Goal: Information Seeking & Learning: Learn about a topic

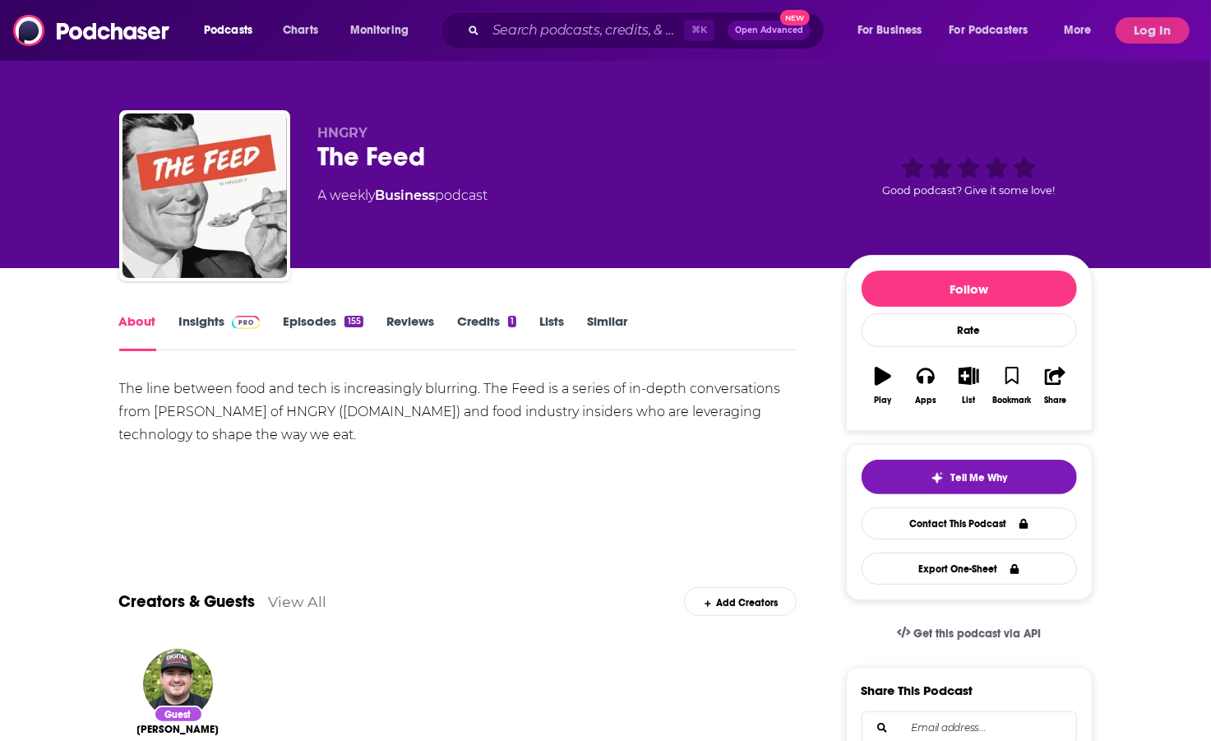
click at [215, 322] on link "Insights" at bounding box center [219, 332] width 81 height 38
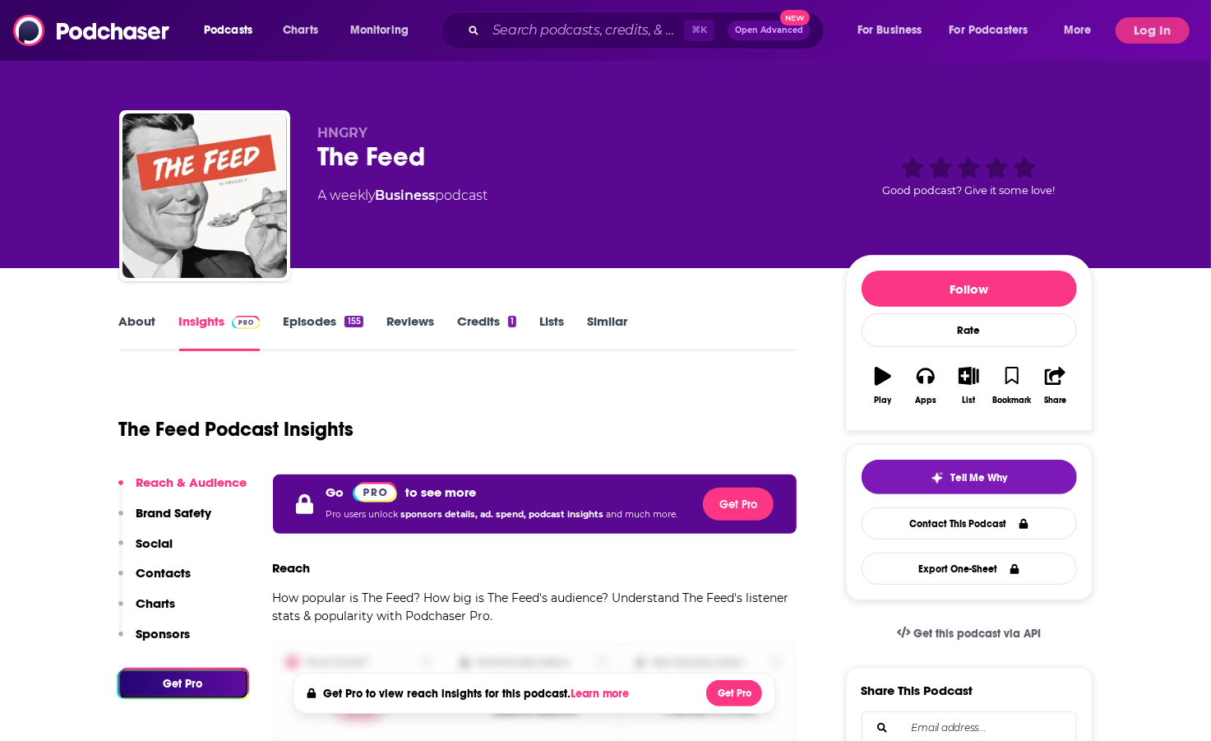
scroll to position [39, 0]
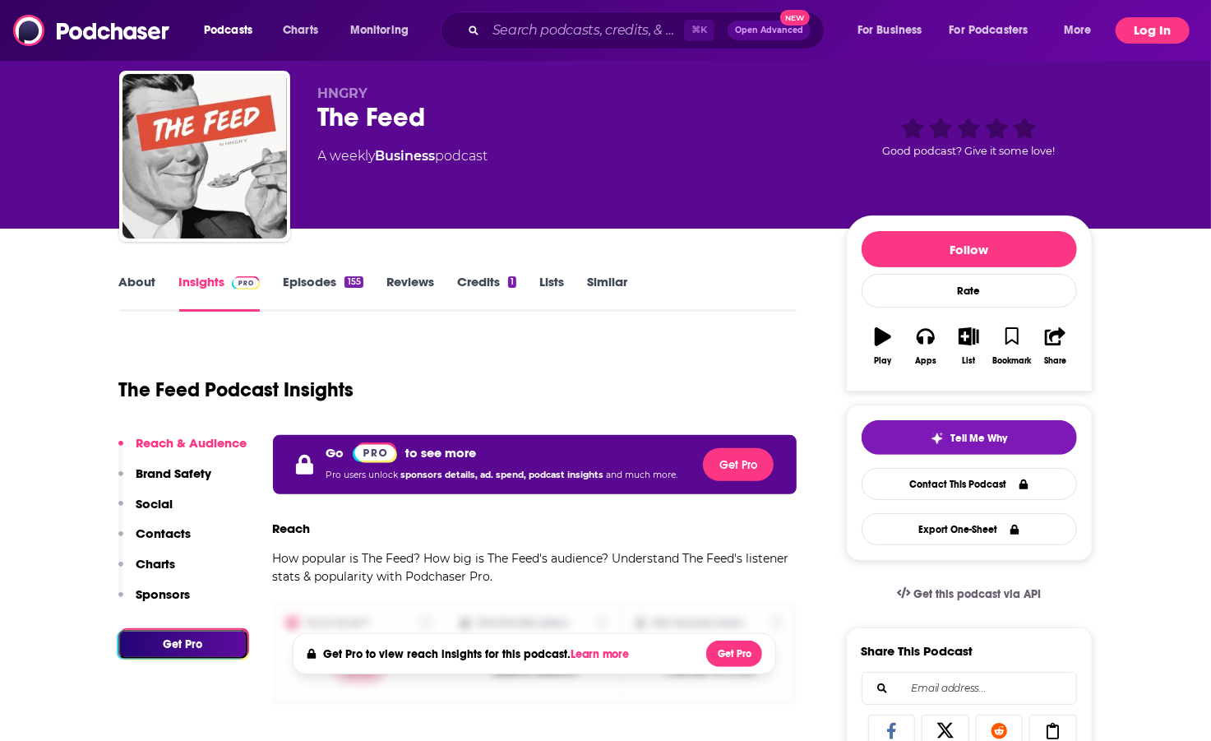
click at [1143, 26] on button "Log In" at bounding box center [1153, 30] width 74 height 26
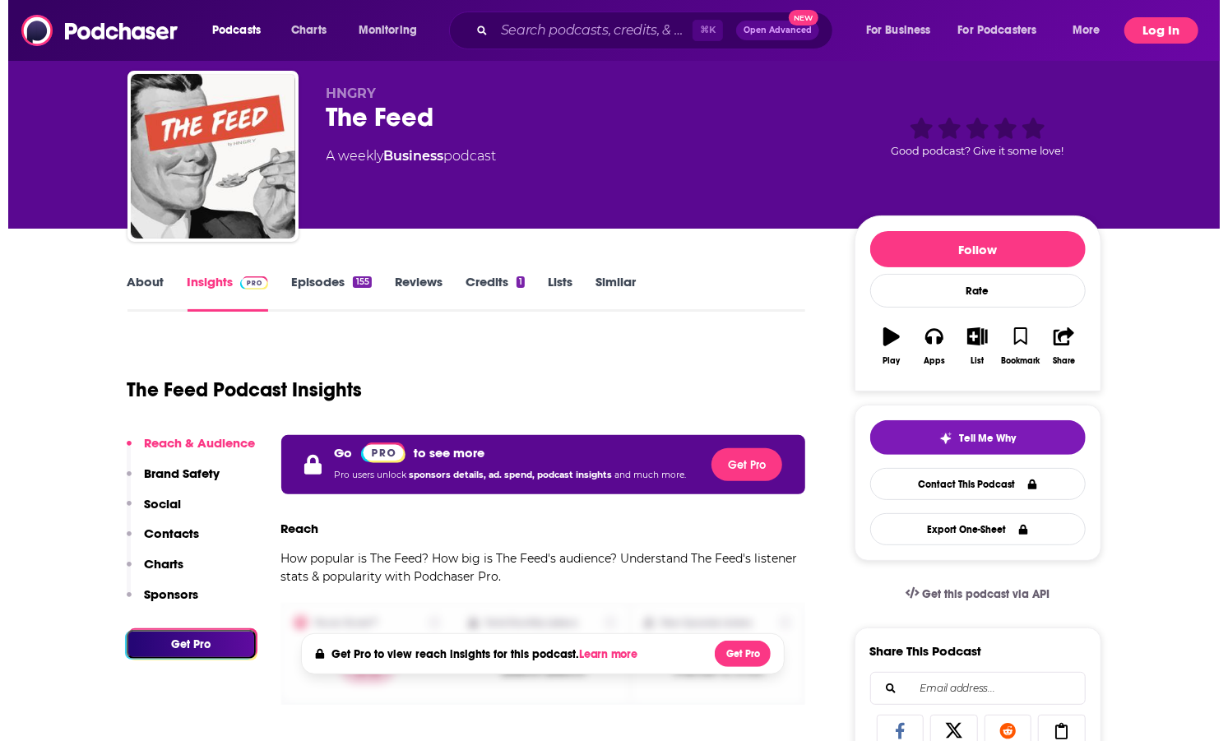
scroll to position [0, 0]
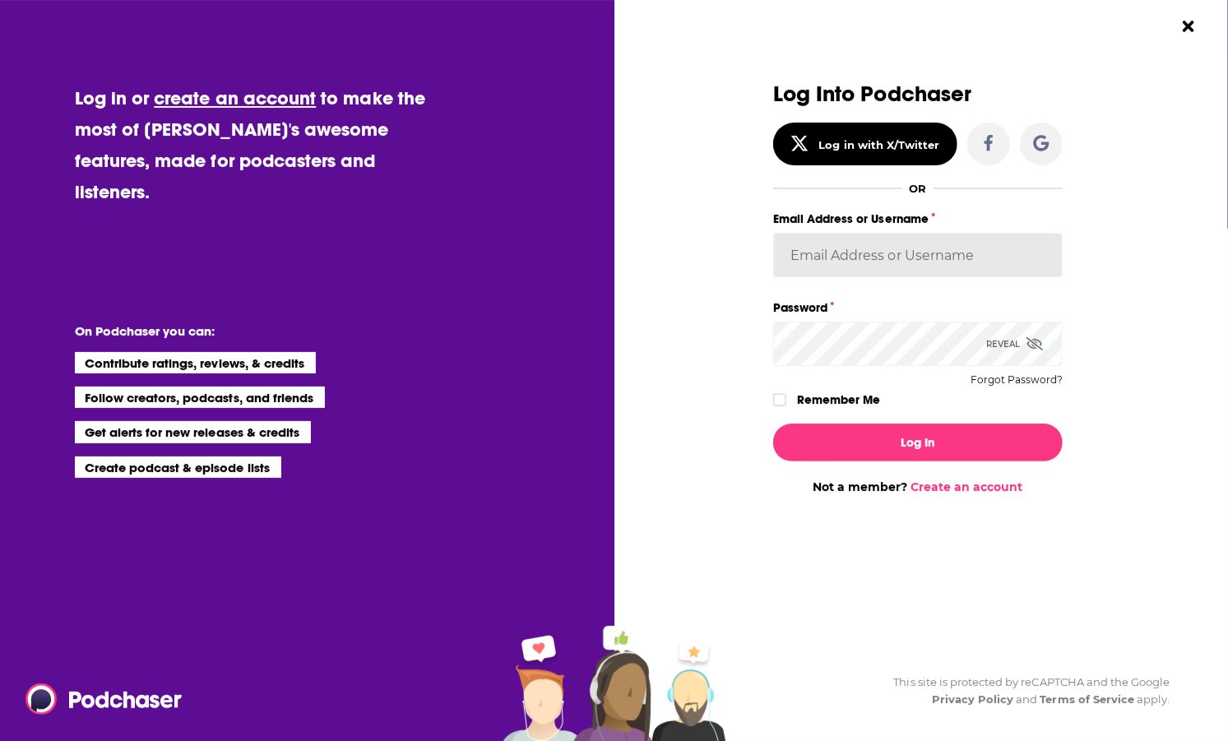
click at [868, 271] on input "Email Address or Username" at bounding box center [917, 255] width 289 height 44
type input "baltzandcompany"
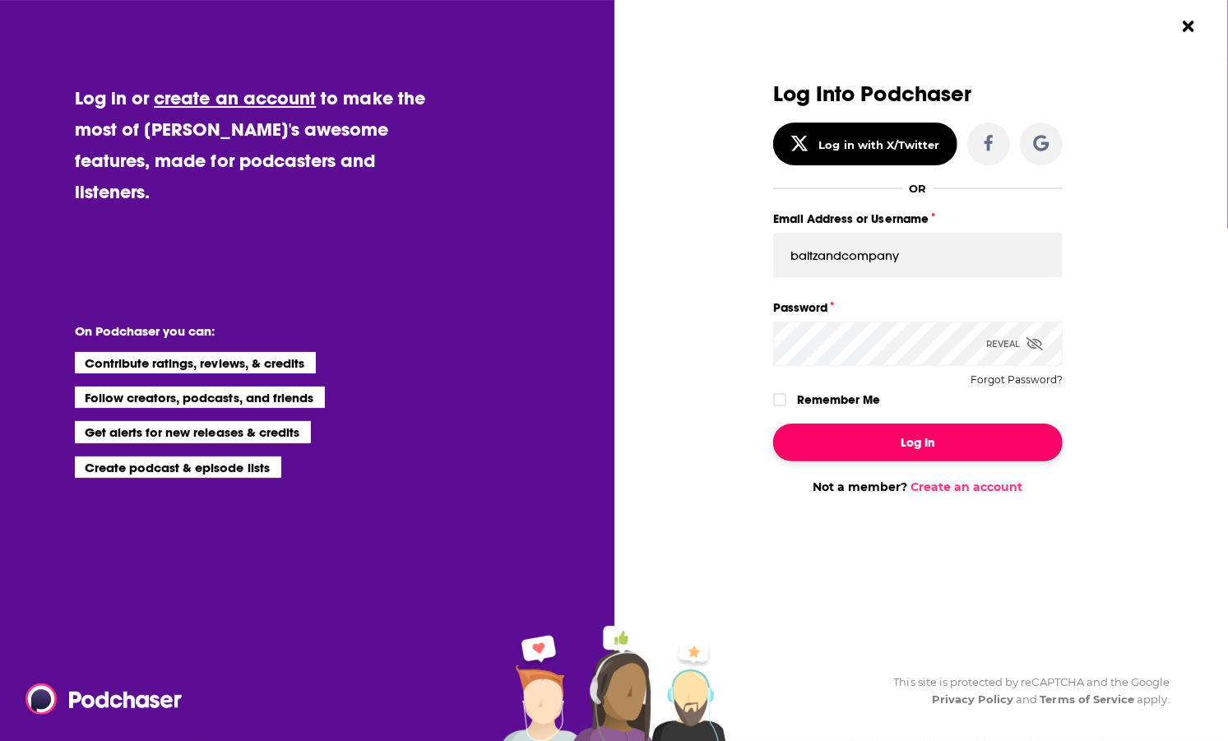
click at [877, 442] on button "Log In" at bounding box center [917, 443] width 289 height 38
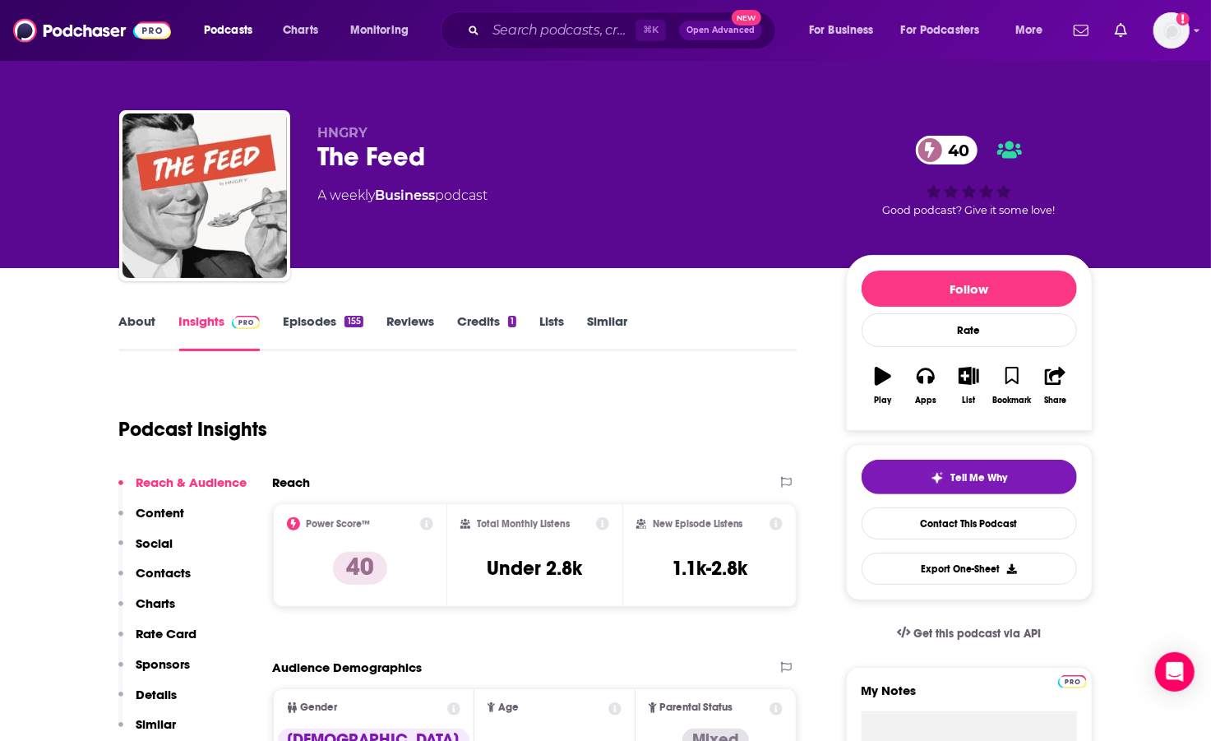
click at [321, 322] on link "Episodes 155" at bounding box center [323, 332] width 80 height 38
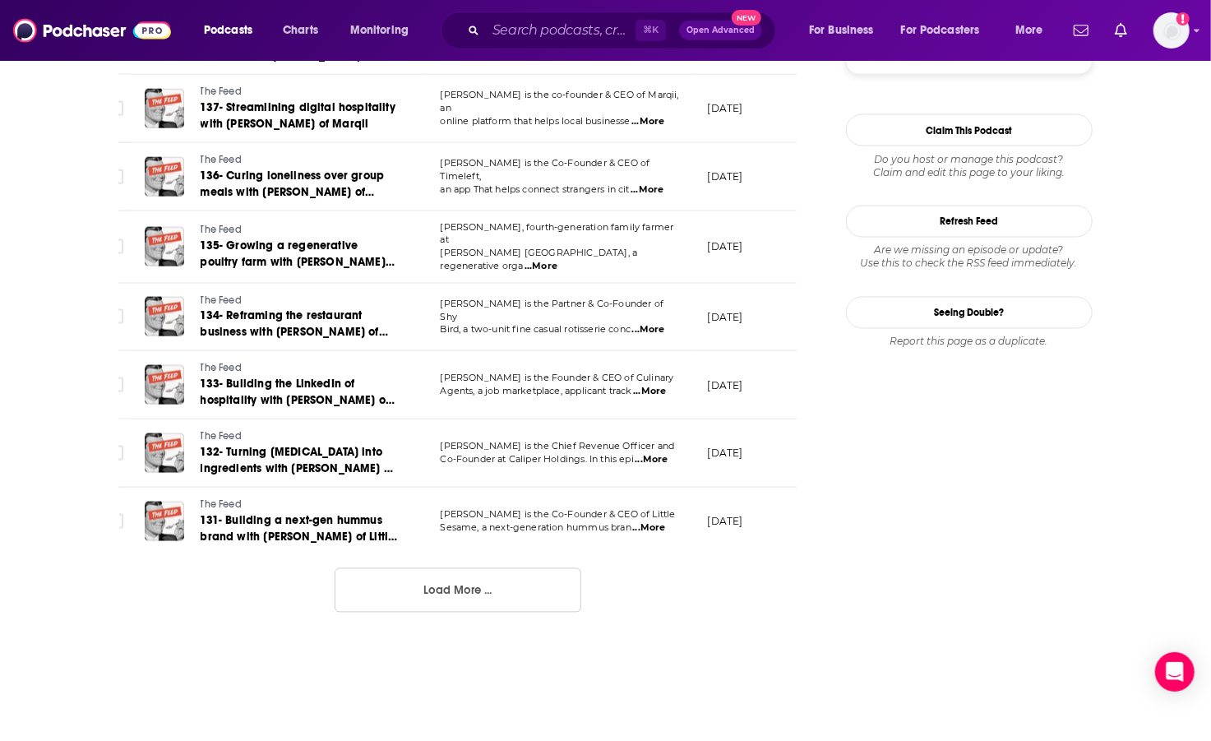
scroll to position [0, 25]
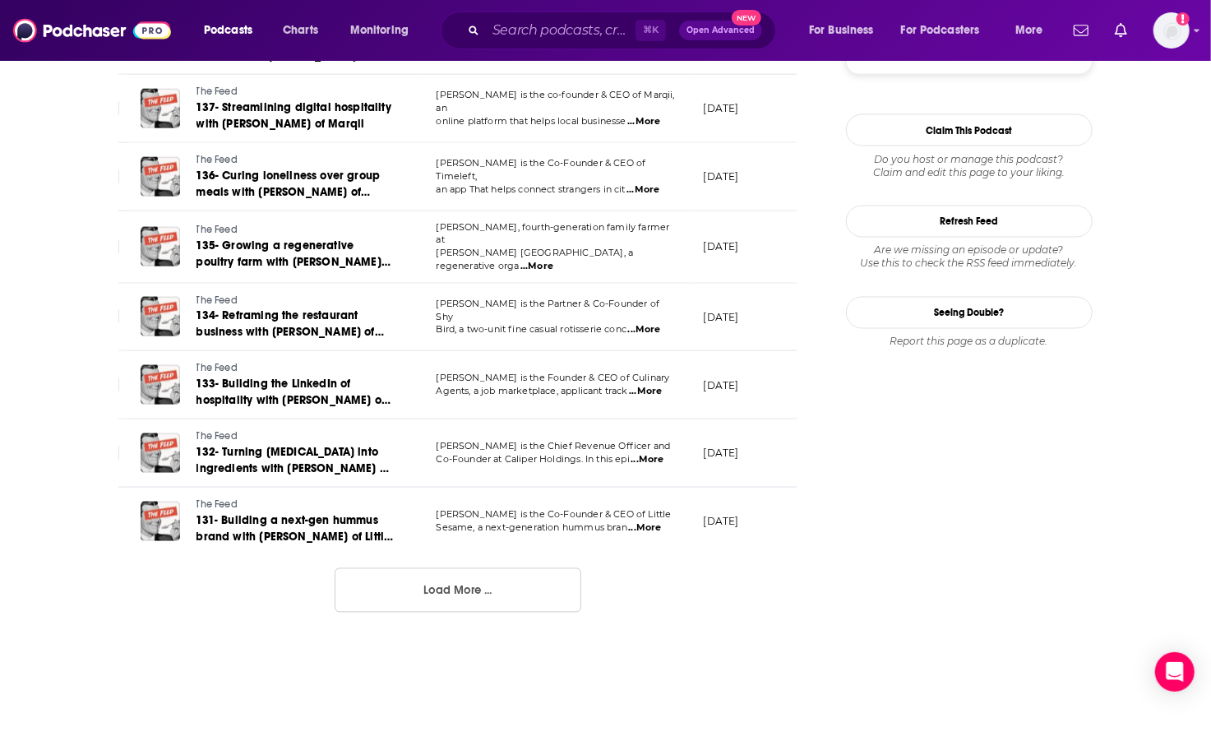
click at [411, 604] on button "Load More ..." at bounding box center [458, 590] width 247 height 44
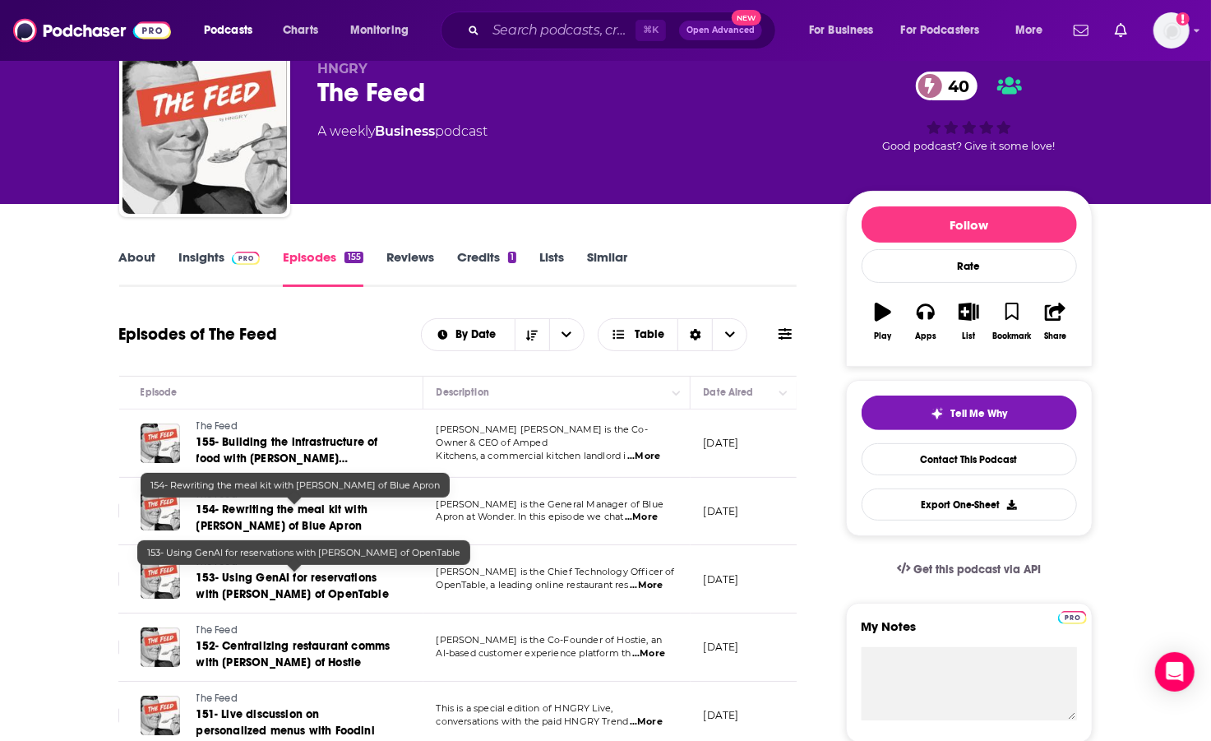
scroll to position [0, 0]
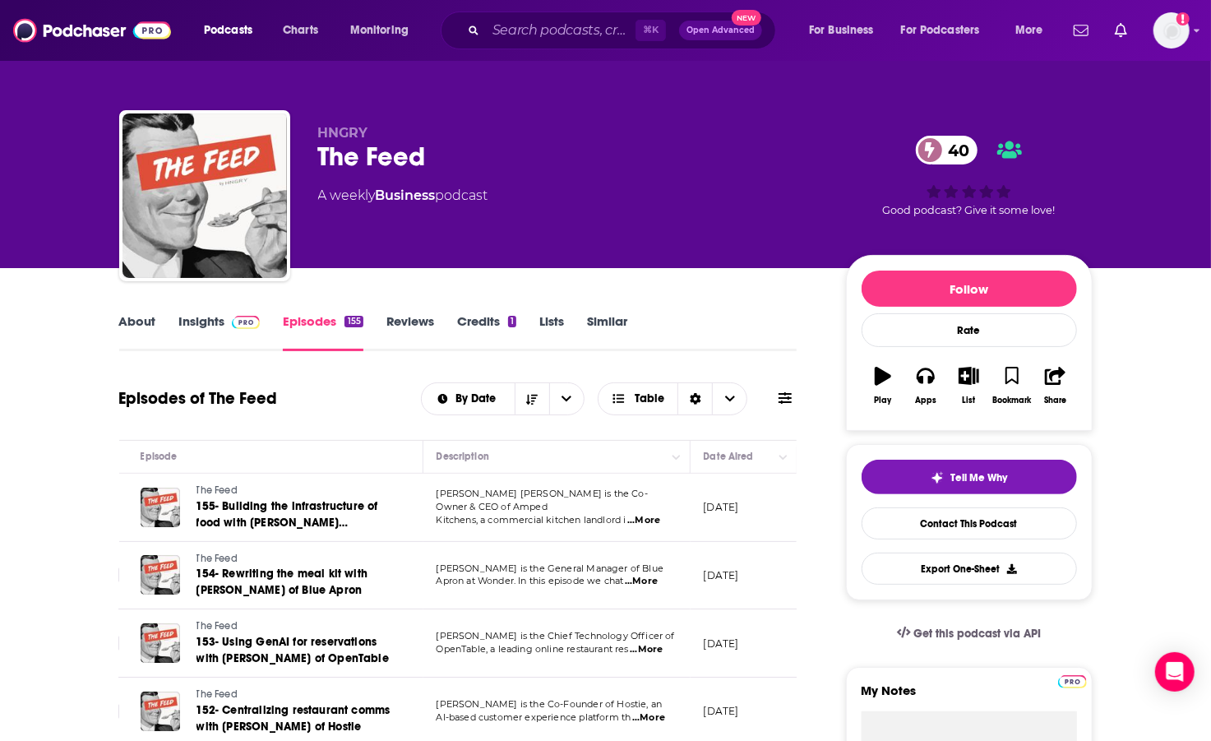
click at [206, 331] on link "Insights" at bounding box center [219, 332] width 81 height 38
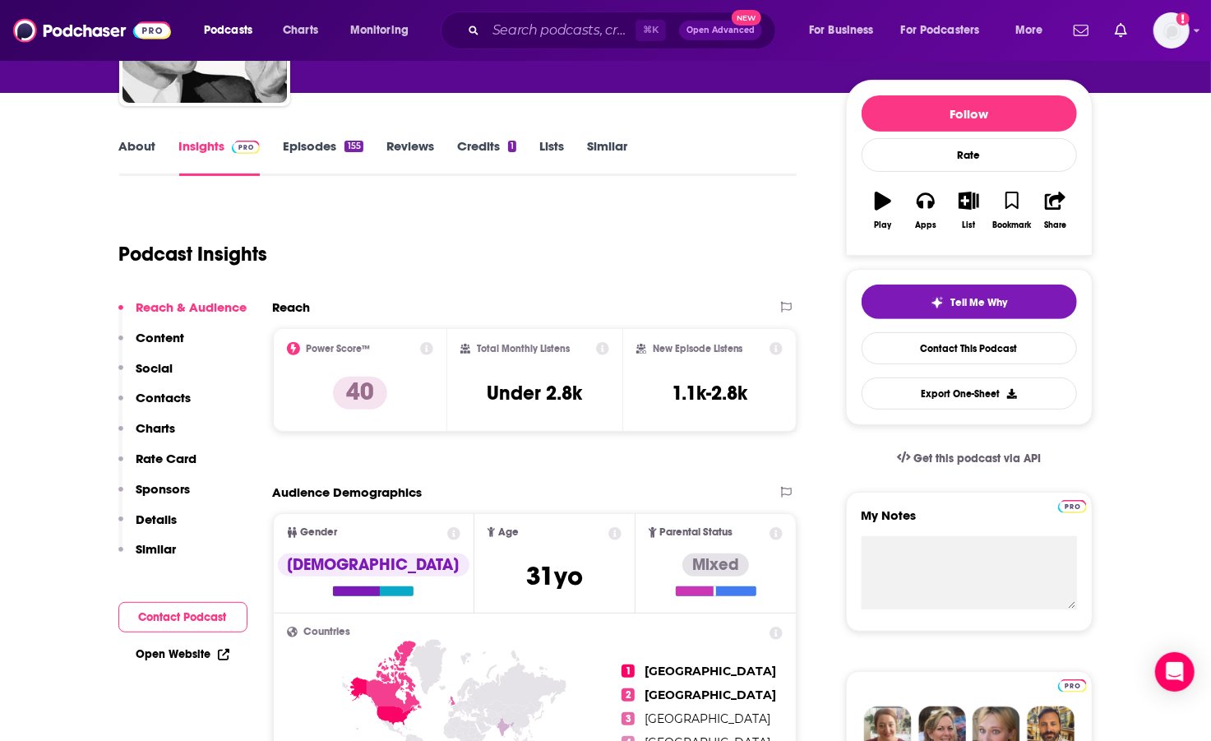
scroll to position [184, 0]
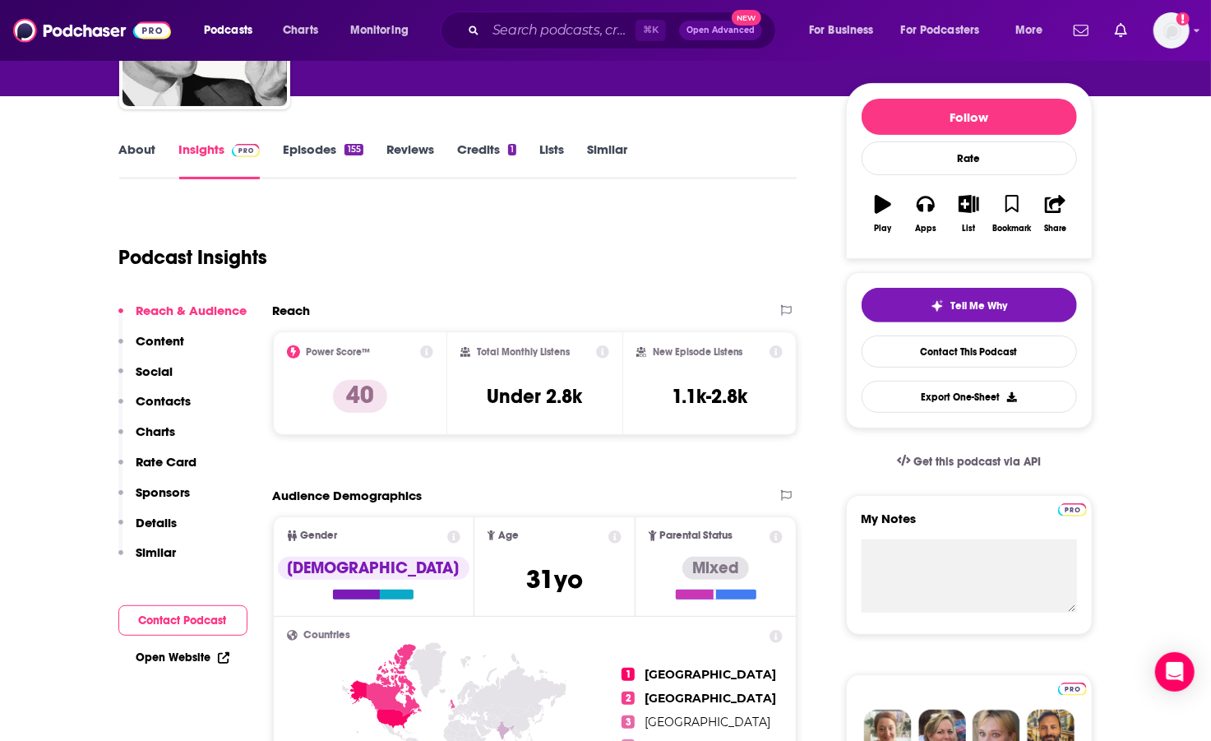
scroll to position [171, 0]
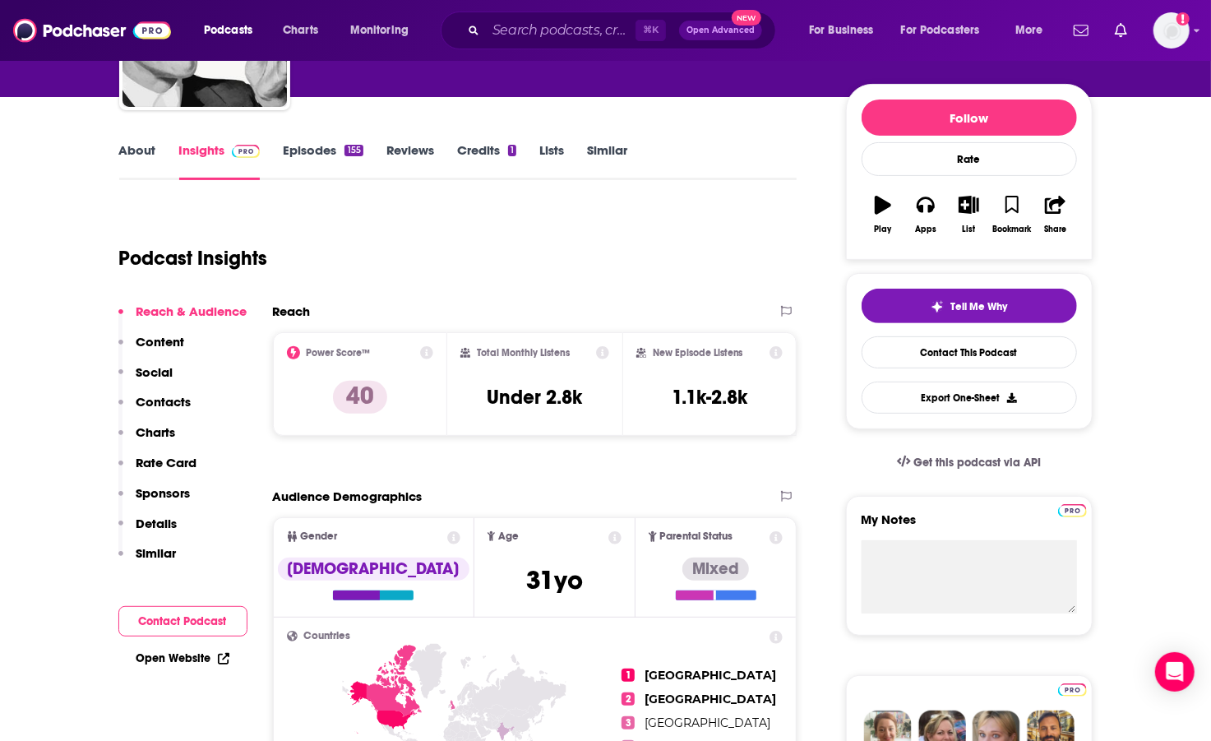
click at [600, 355] on icon at bounding box center [602, 352] width 13 height 13
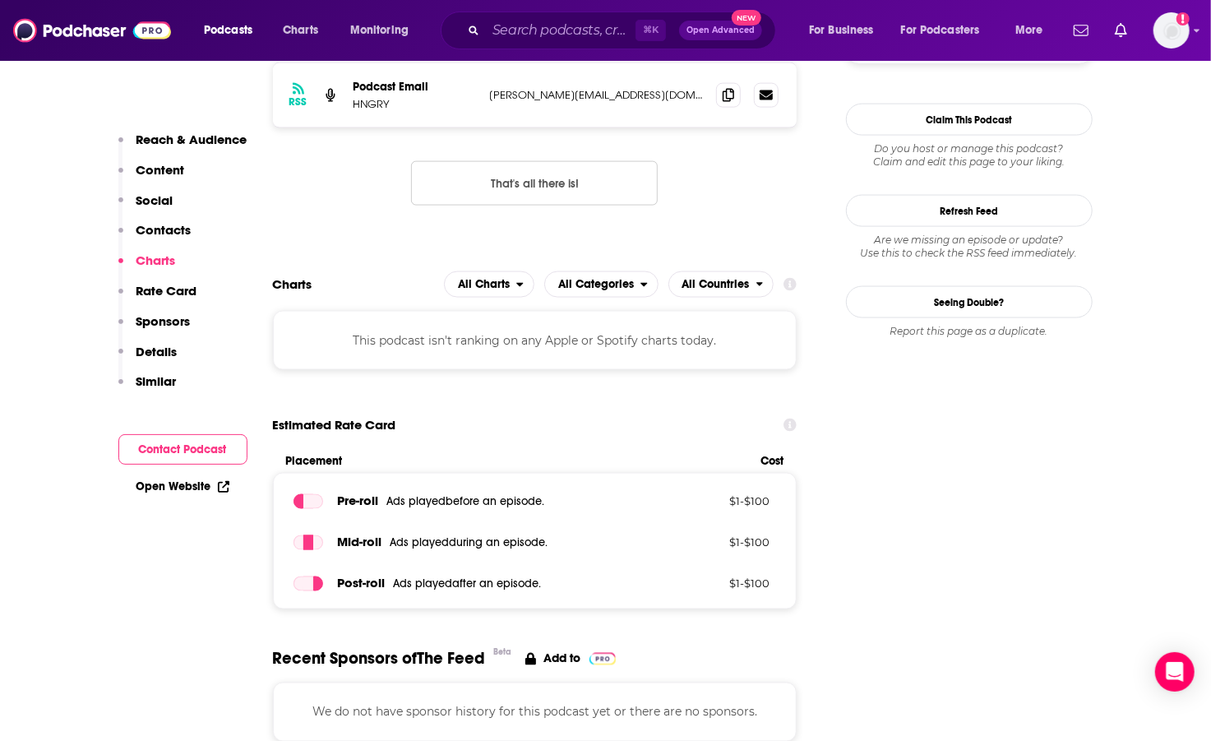
scroll to position [1347, 0]
click at [618, 278] on span "All Categories" at bounding box center [596, 284] width 76 height 12
click at [724, 287] on span "All Countries" at bounding box center [716, 284] width 67 height 12
click at [465, 432] on div "Estimated Rate Card" at bounding box center [535, 424] width 525 height 31
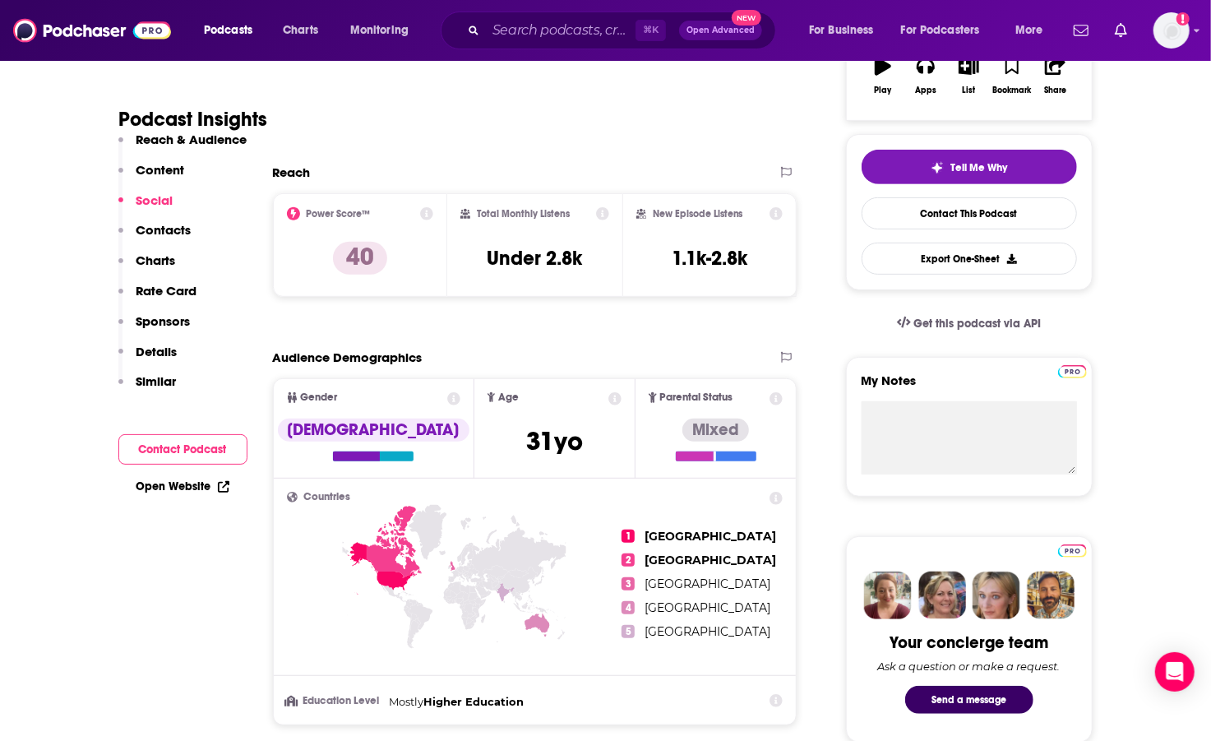
scroll to position [208, 0]
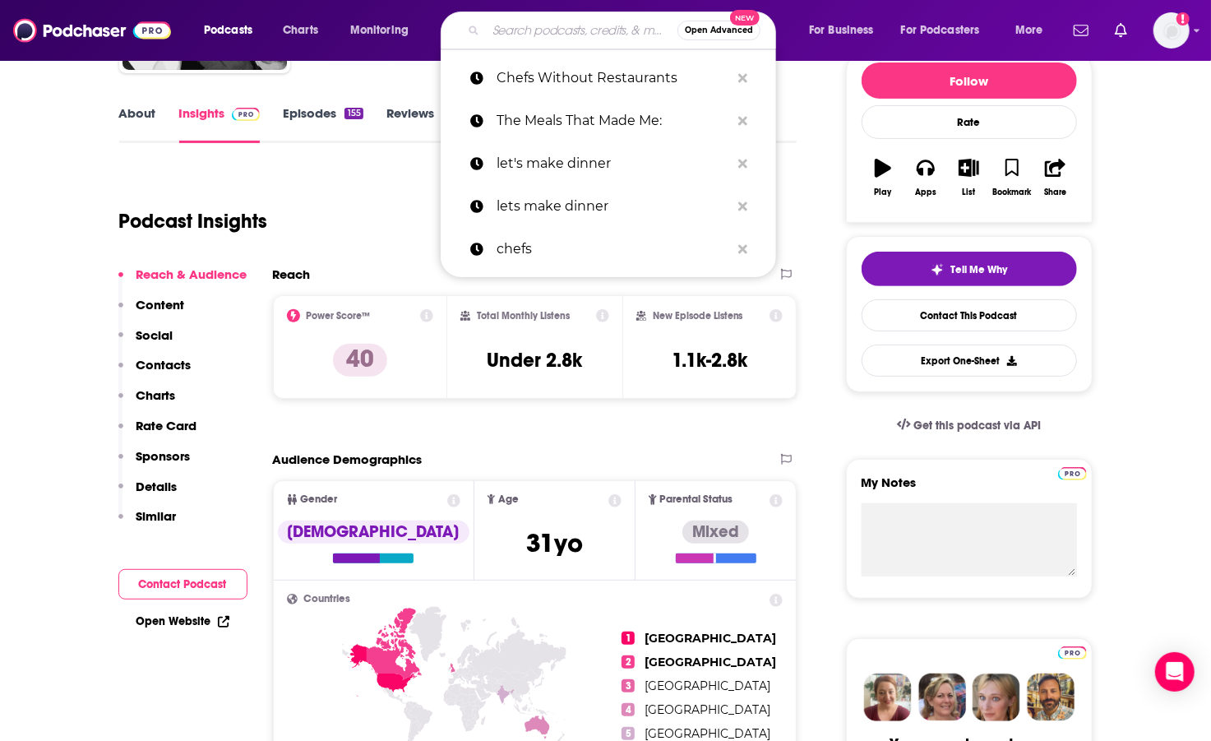
click at [526, 32] on input "Search podcasts, credits, & more..." at bounding box center [582, 30] width 192 height 26
type input "r"
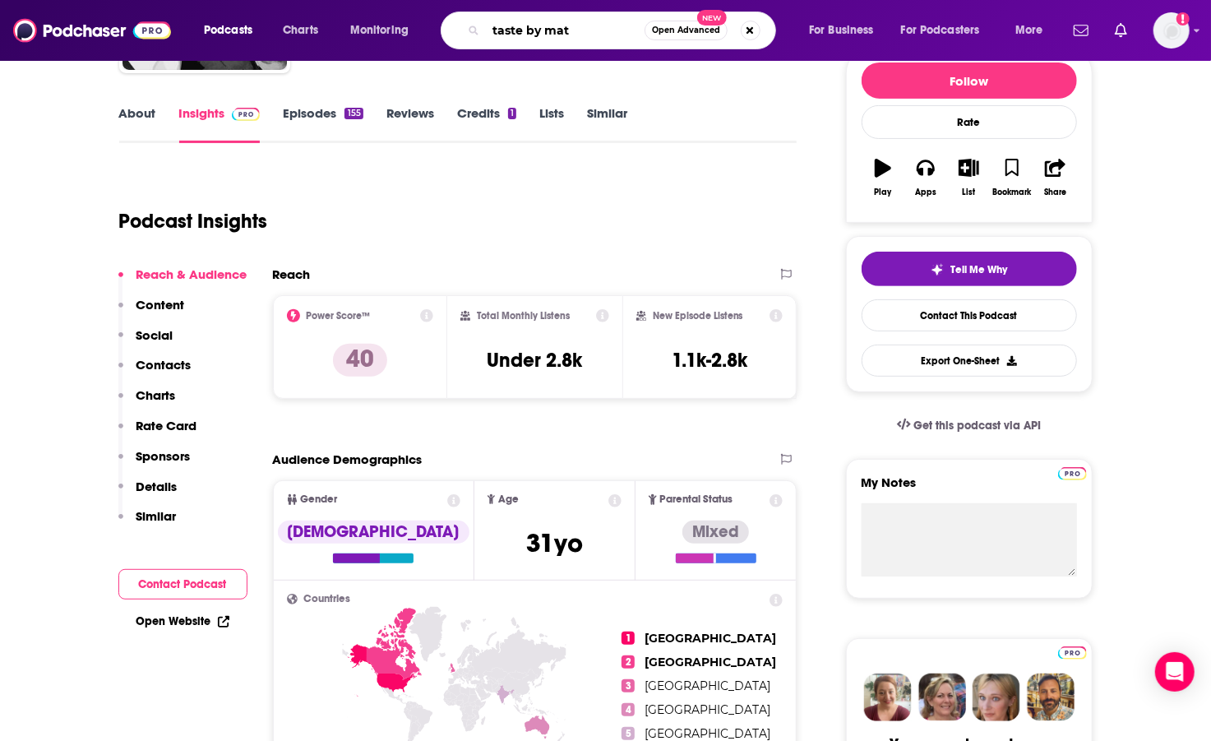
type input "taste by [PERSON_NAME]"
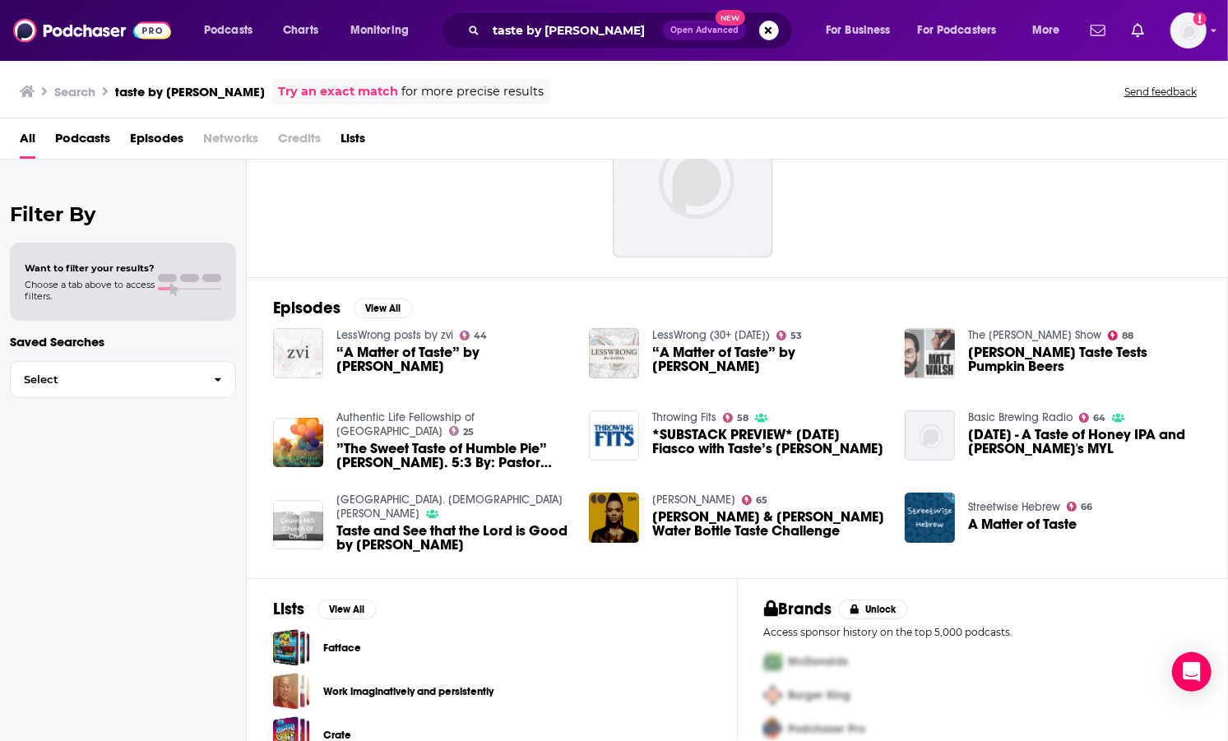
scroll to position [76, 0]
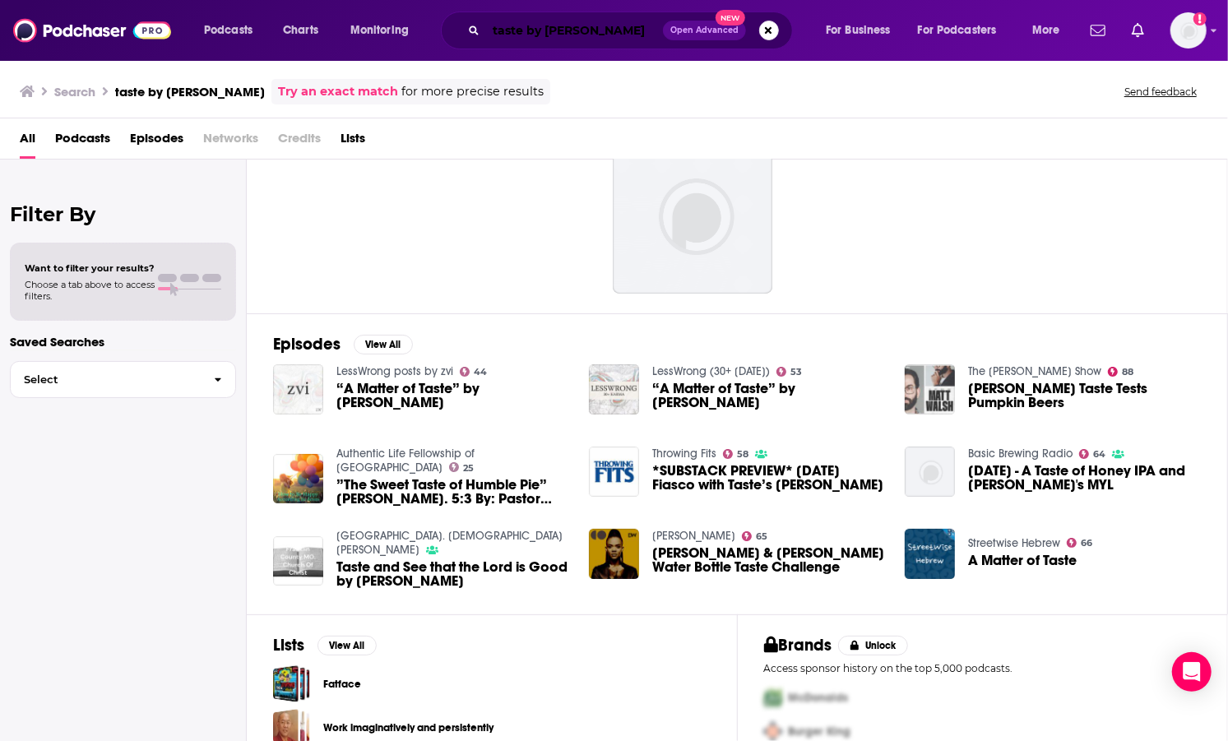
click at [599, 38] on input "taste by [PERSON_NAME]" at bounding box center [574, 30] width 177 height 26
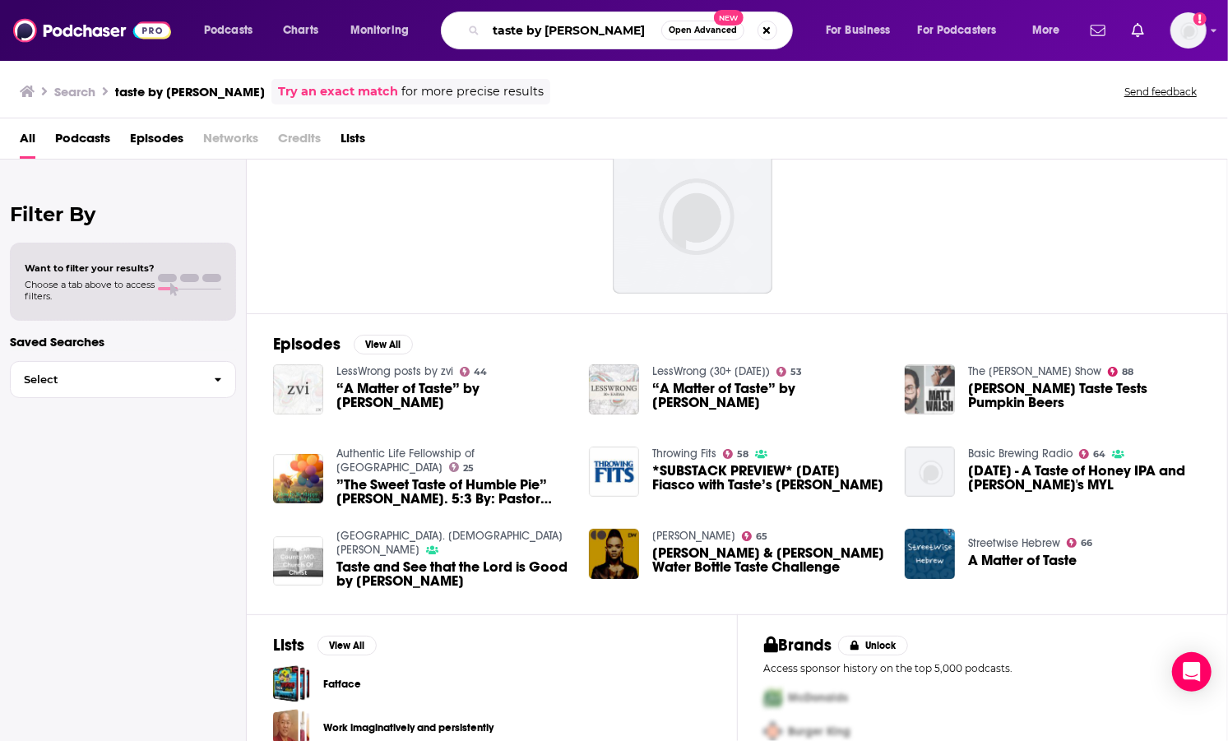
type input "taste by [PERSON_NAME]"
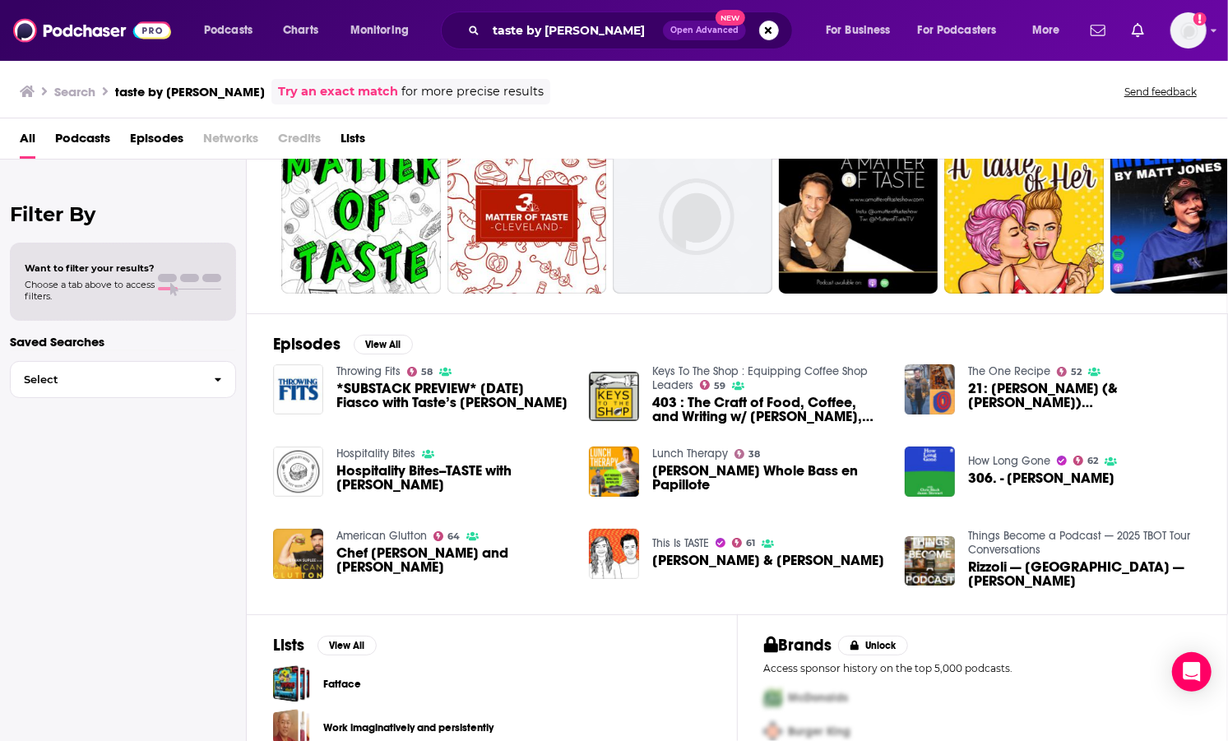
click at [448, 473] on span "Hospitality Bites--TASTE with [PERSON_NAME]" at bounding box center [452, 478] width 233 height 28
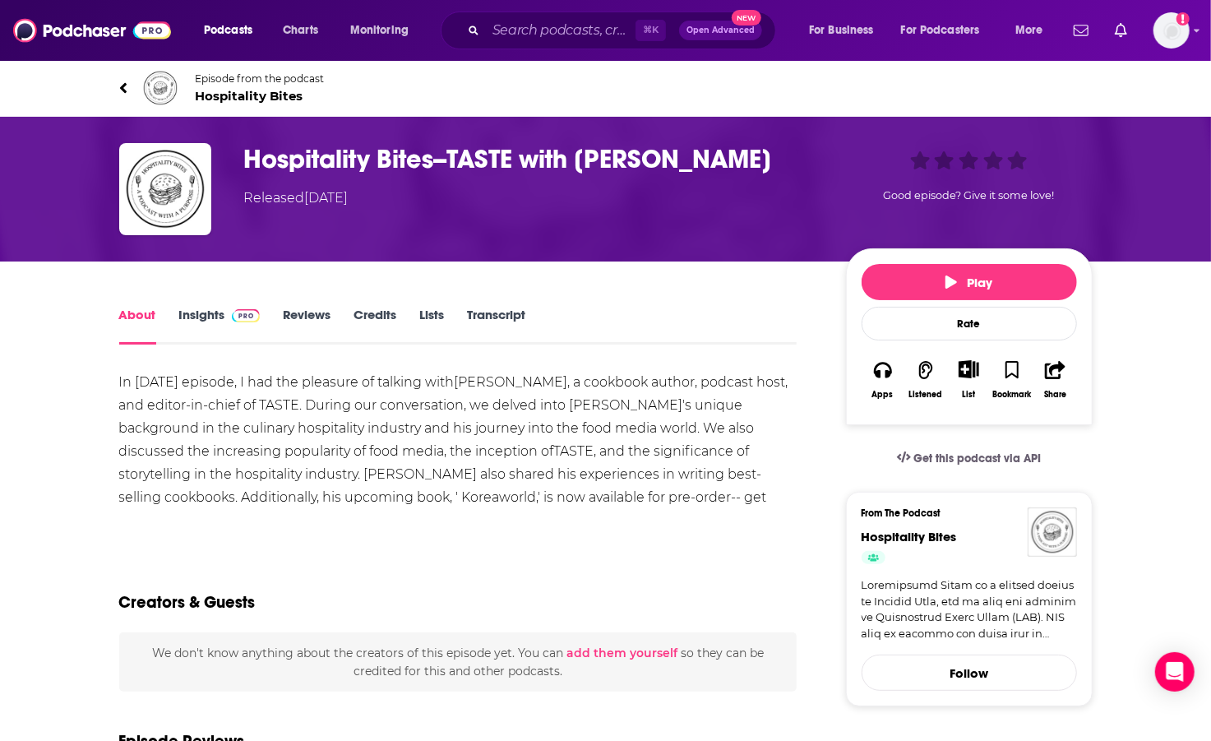
click at [211, 322] on link "Insights" at bounding box center [219, 326] width 81 height 38
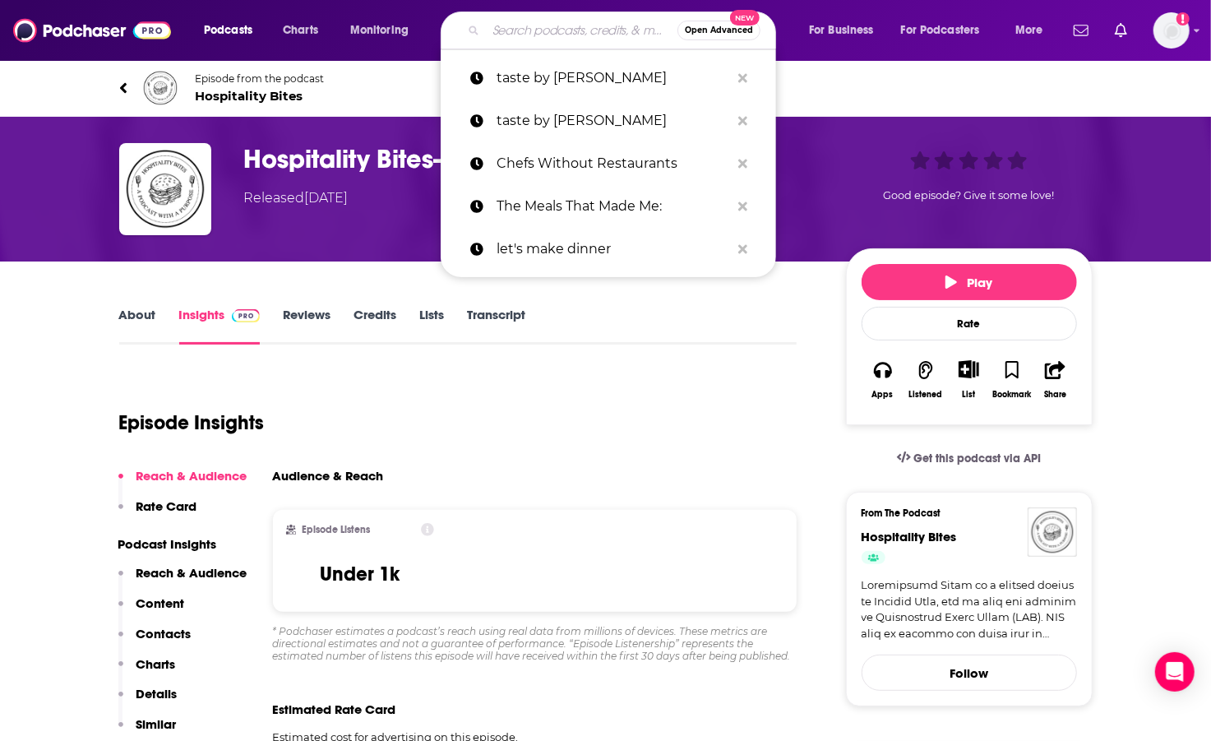
click at [569, 35] on input "Search podcasts, credits, & more..." at bounding box center [582, 30] width 192 height 26
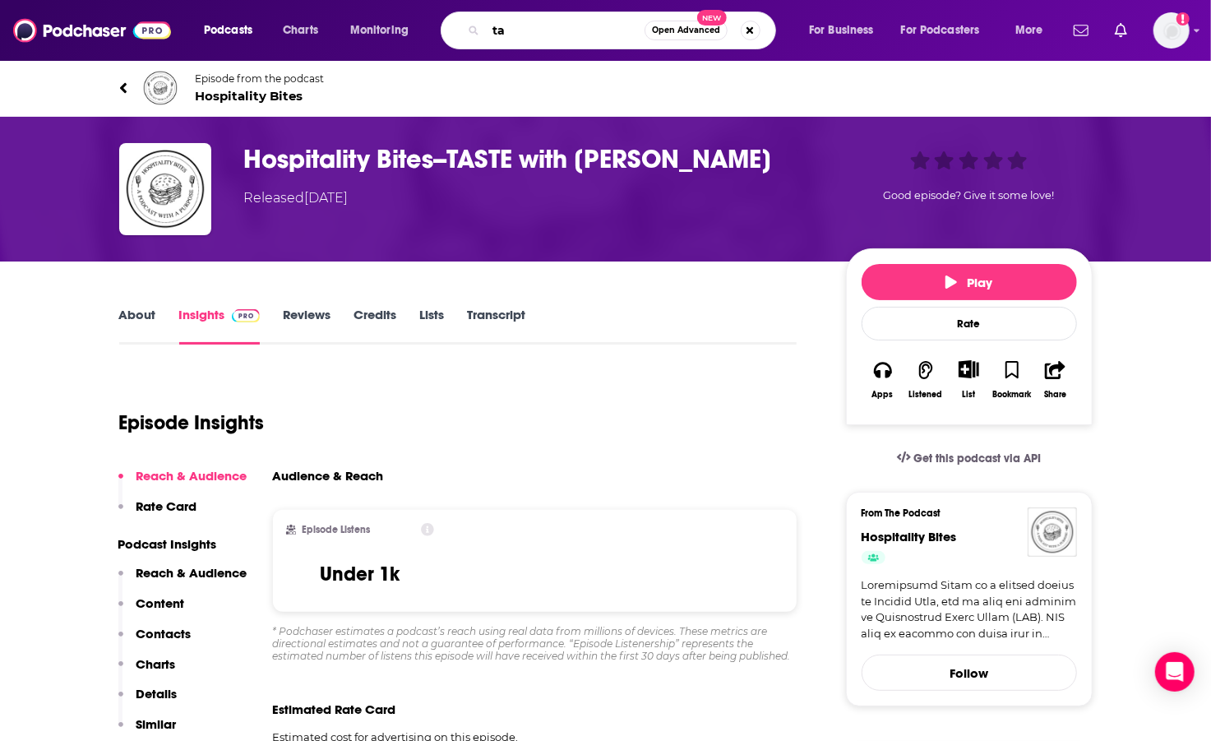
type input "t"
type input "[PERSON_NAME]"
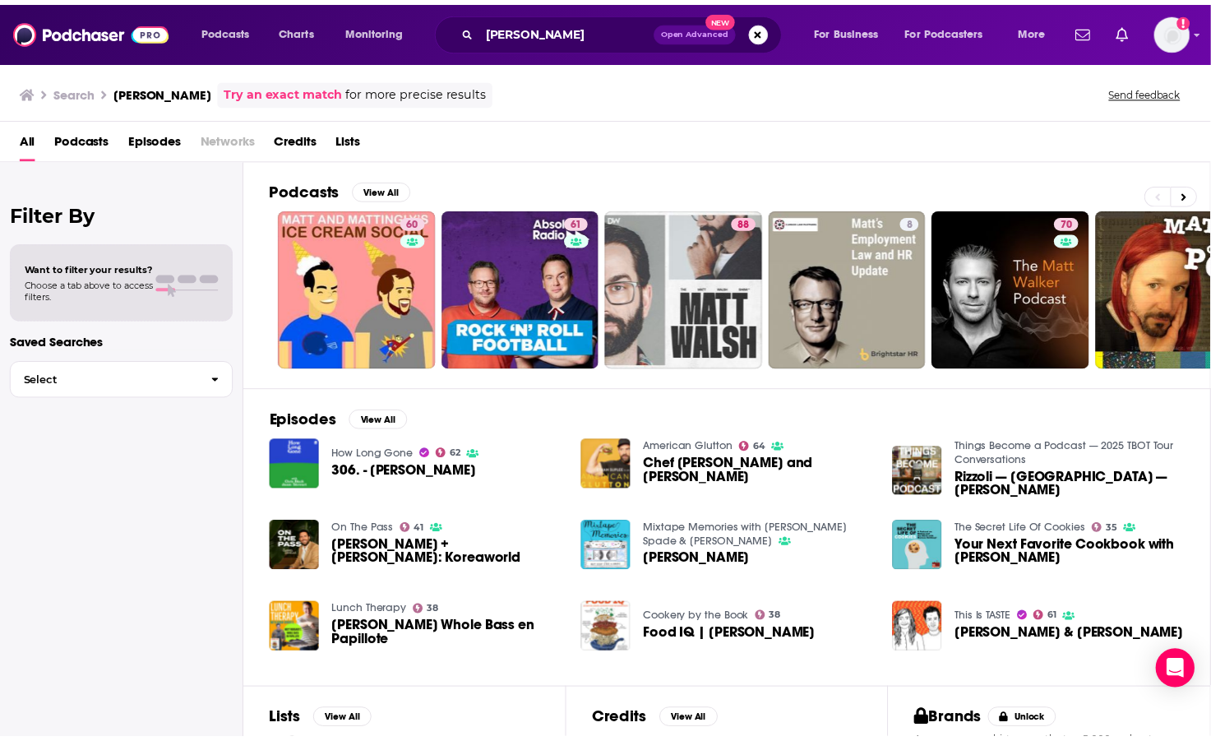
scroll to position [137, 0]
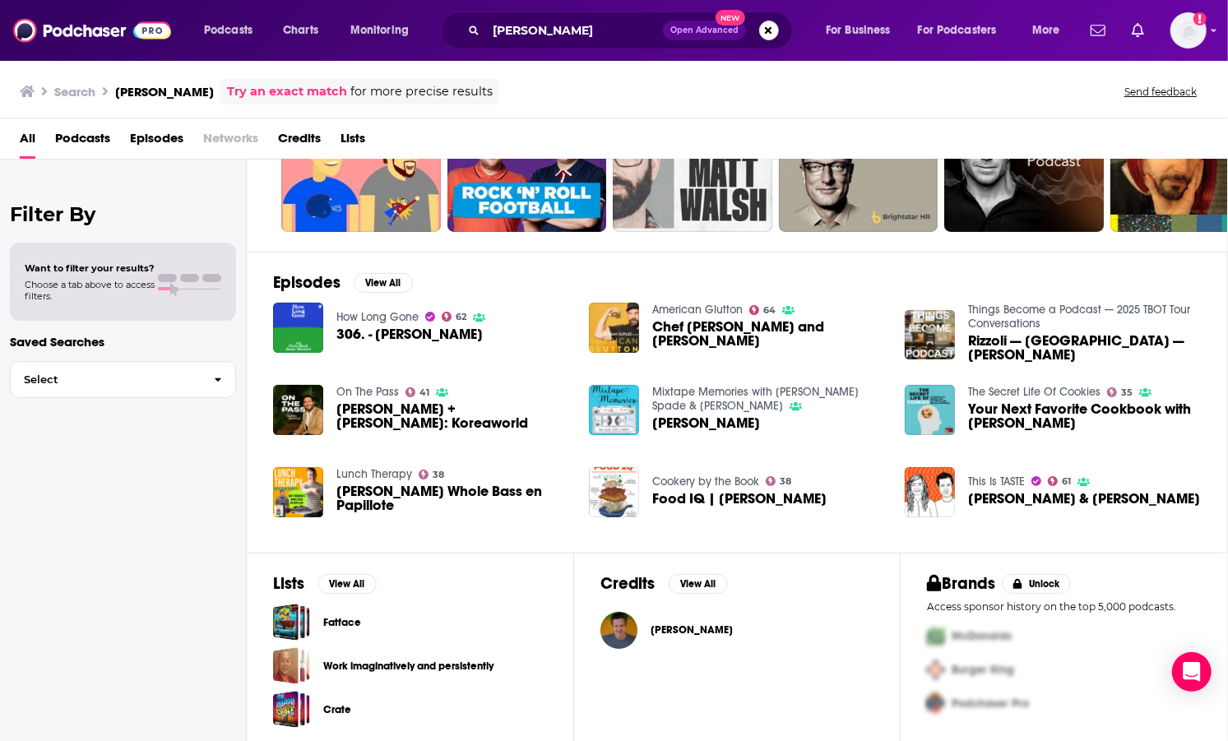
click at [1002, 483] on link "This Is TASTE" at bounding box center [996, 482] width 57 height 14
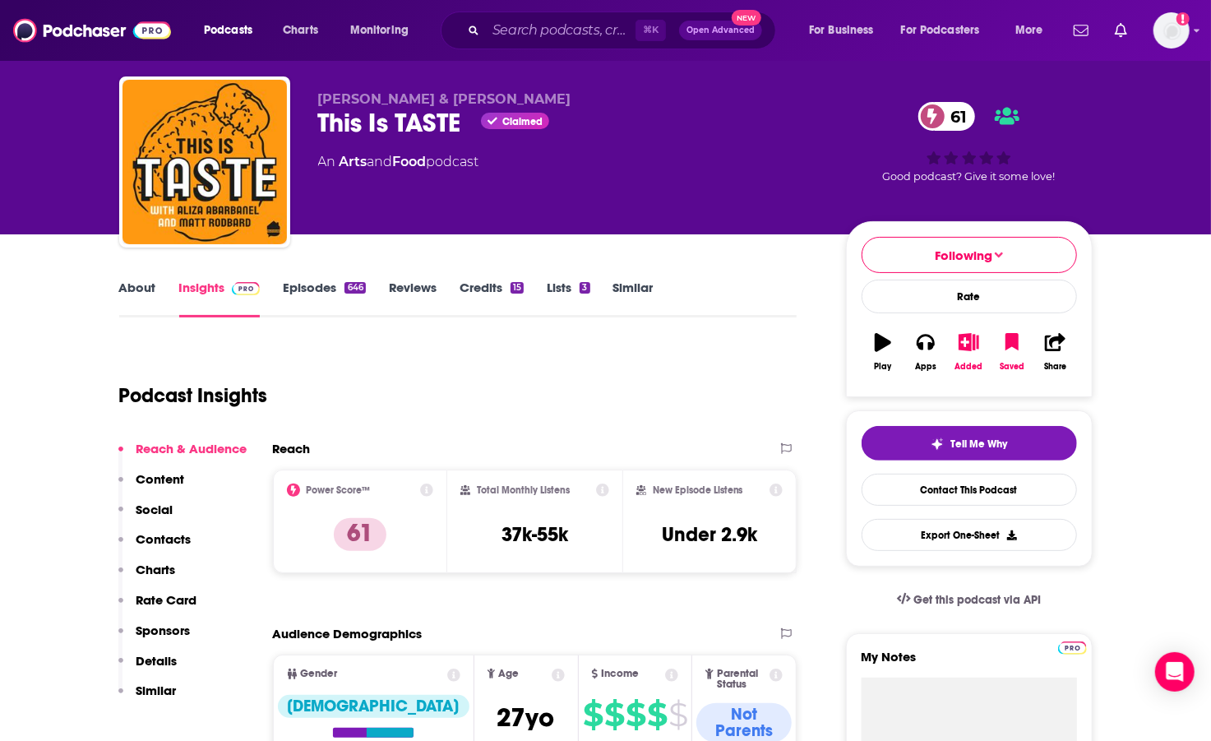
scroll to position [137, 0]
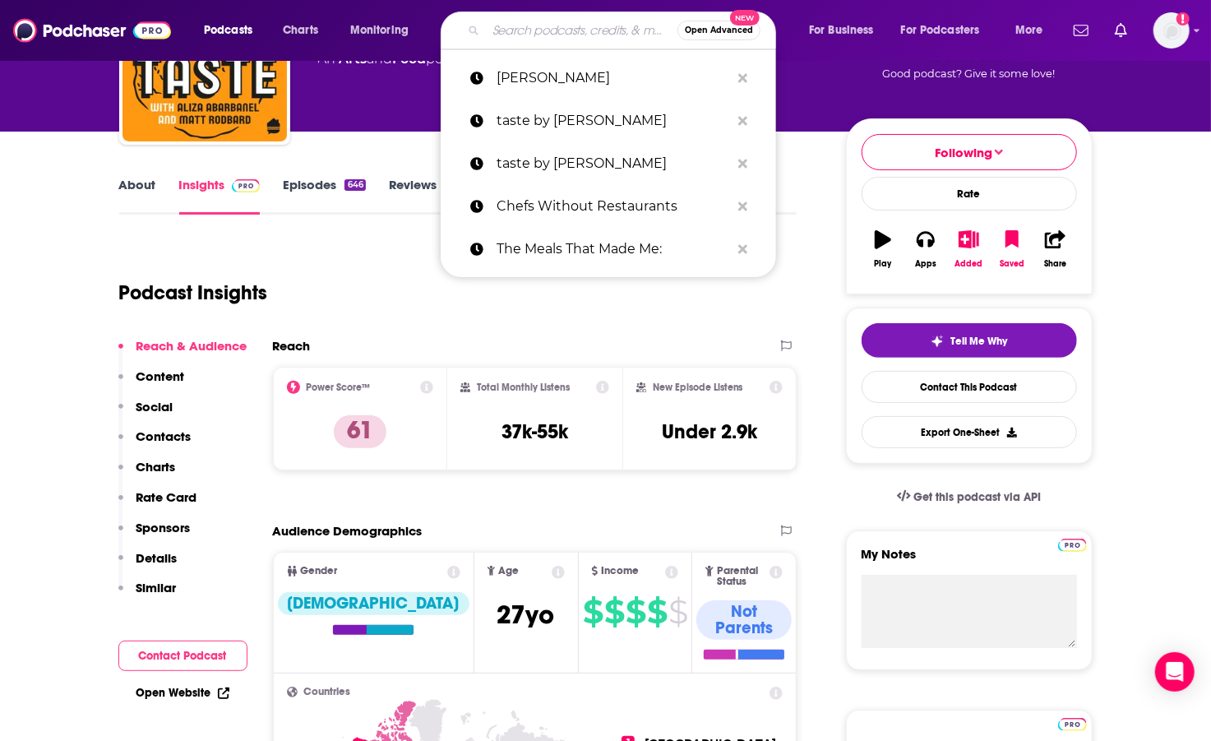
click at [561, 35] on input "Search podcasts, credits, & more..." at bounding box center [582, 30] width 192 height 26
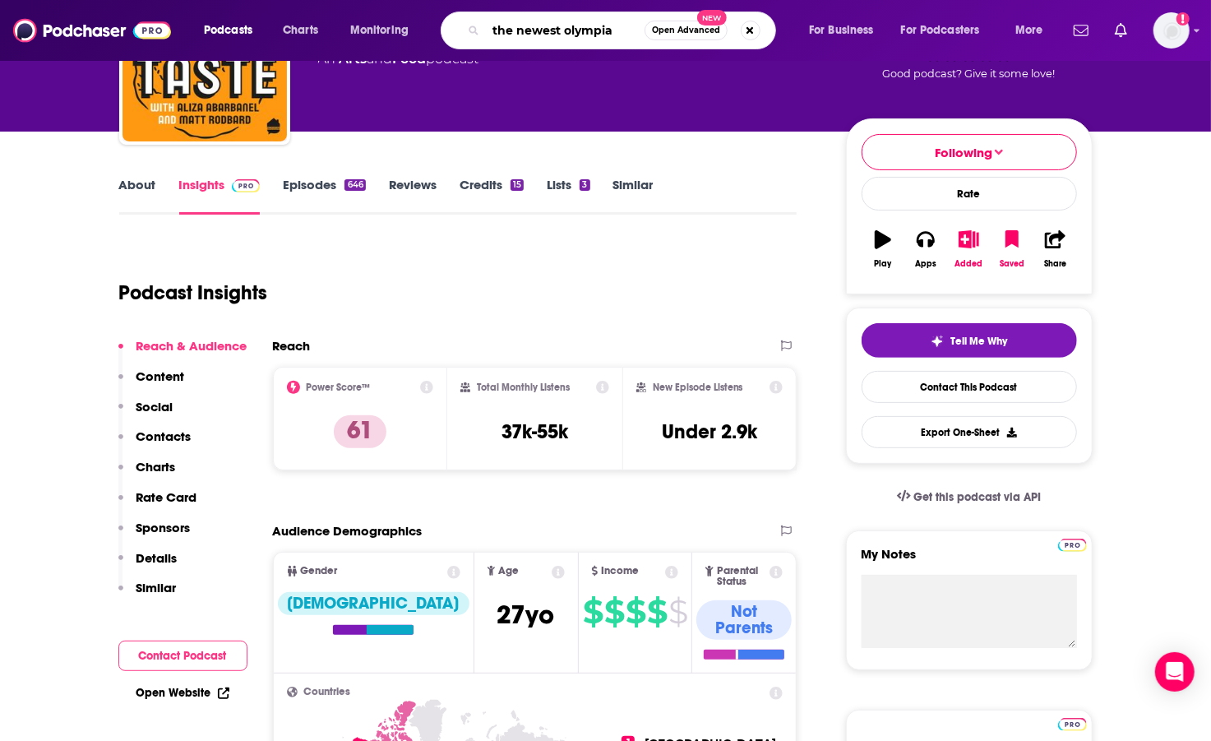
type input "the newest olympian"
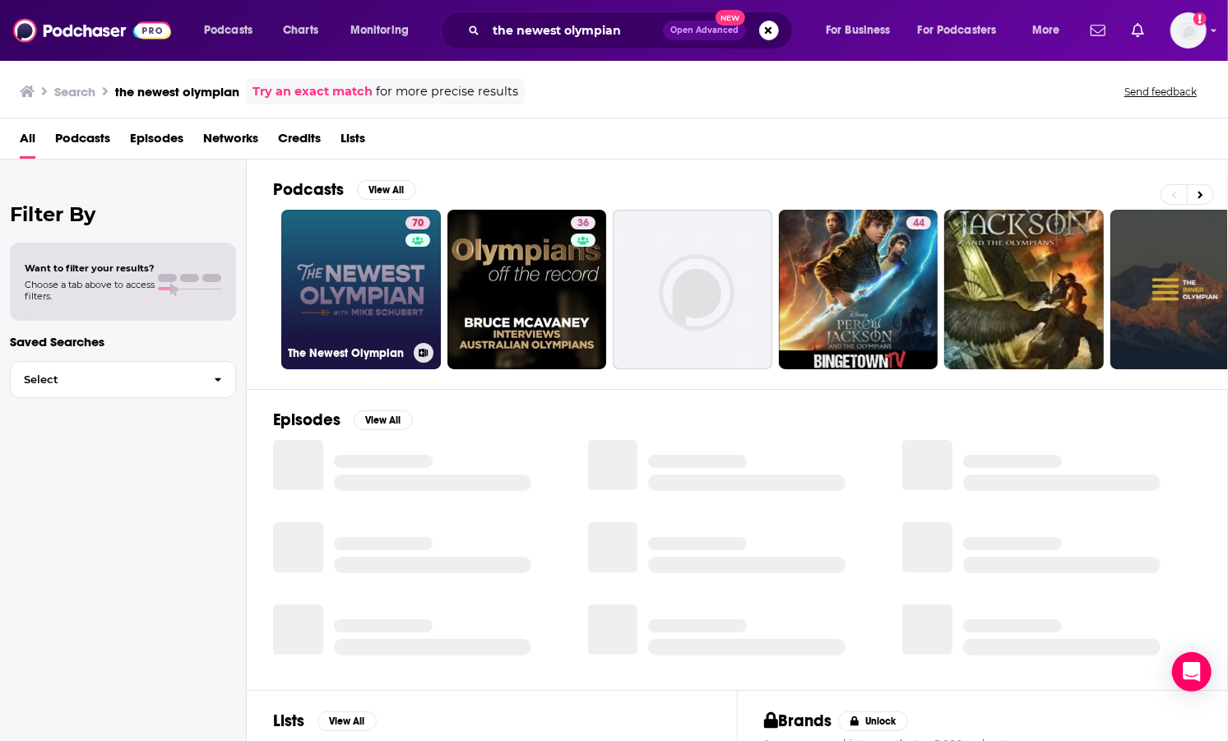
click at [345, 322] on link "70 The Newest Olympian" at bounding box center [361, 290] width 160 height 160
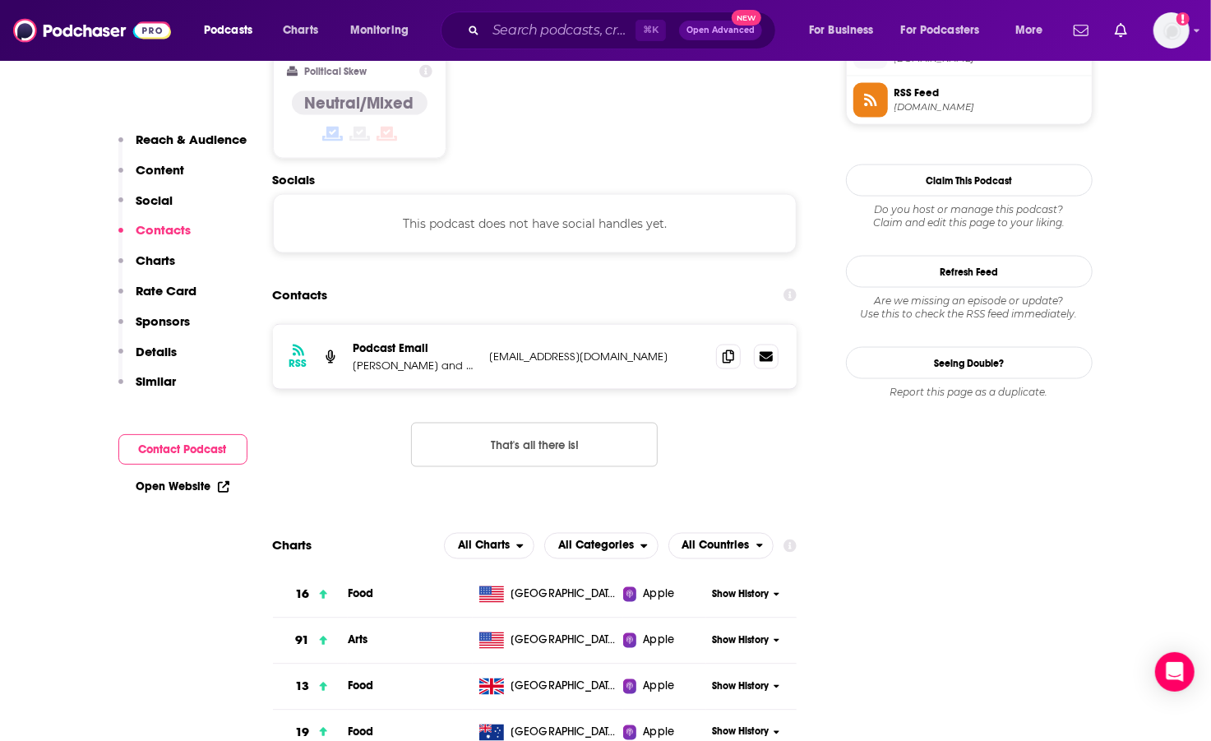
scroll to position [1411, 0]
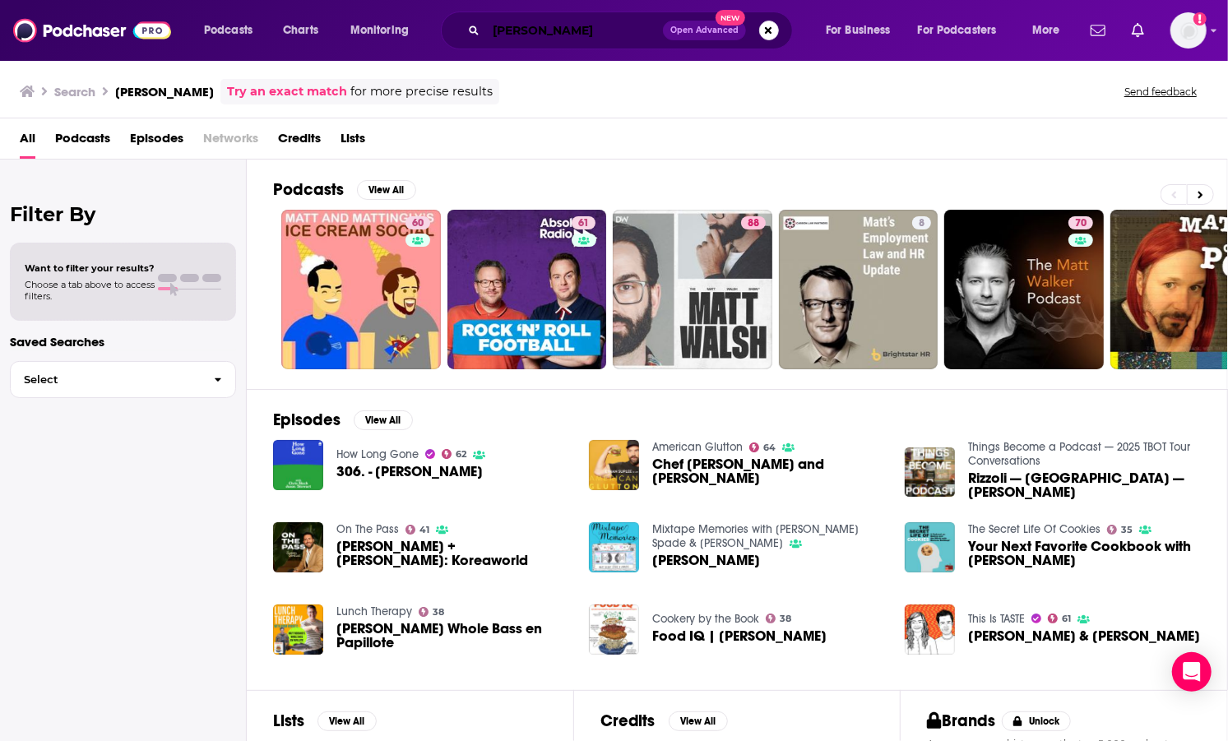
click at [502, 39] on input "[PERSON_NAME]" at bounding box center [574, 30] width 177 height 26
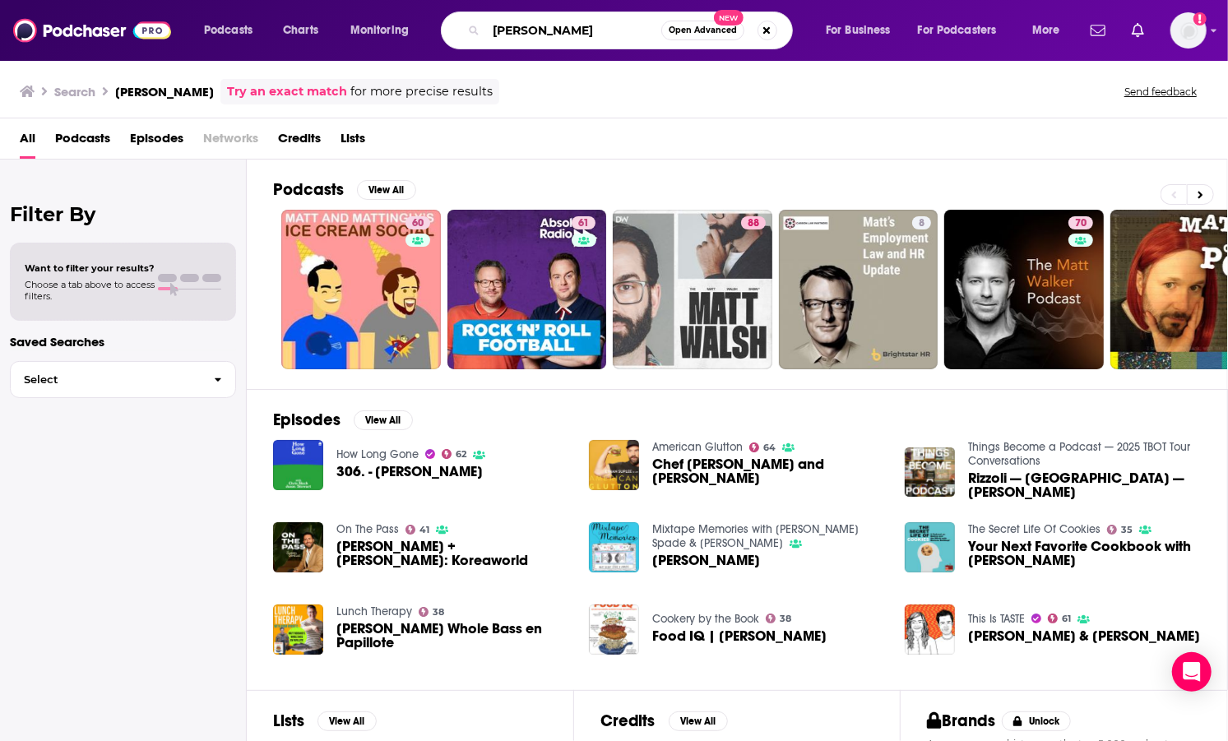
click at [502, 39] on input "[PERSON_NAME]" at bounding box center [573, 30] width 175 height 26
click at [553, 35] on input "[PERSON_NAME]" at bounding box center [573, 30] width 175 height 26
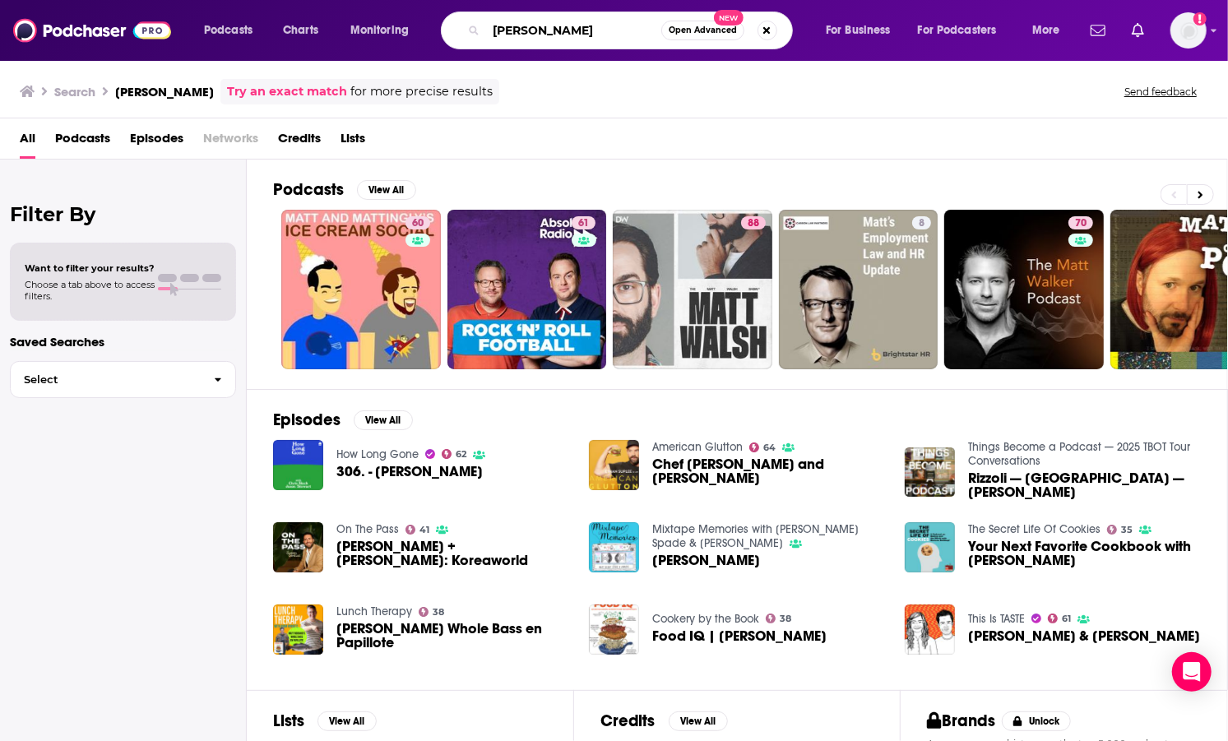
type input "h"
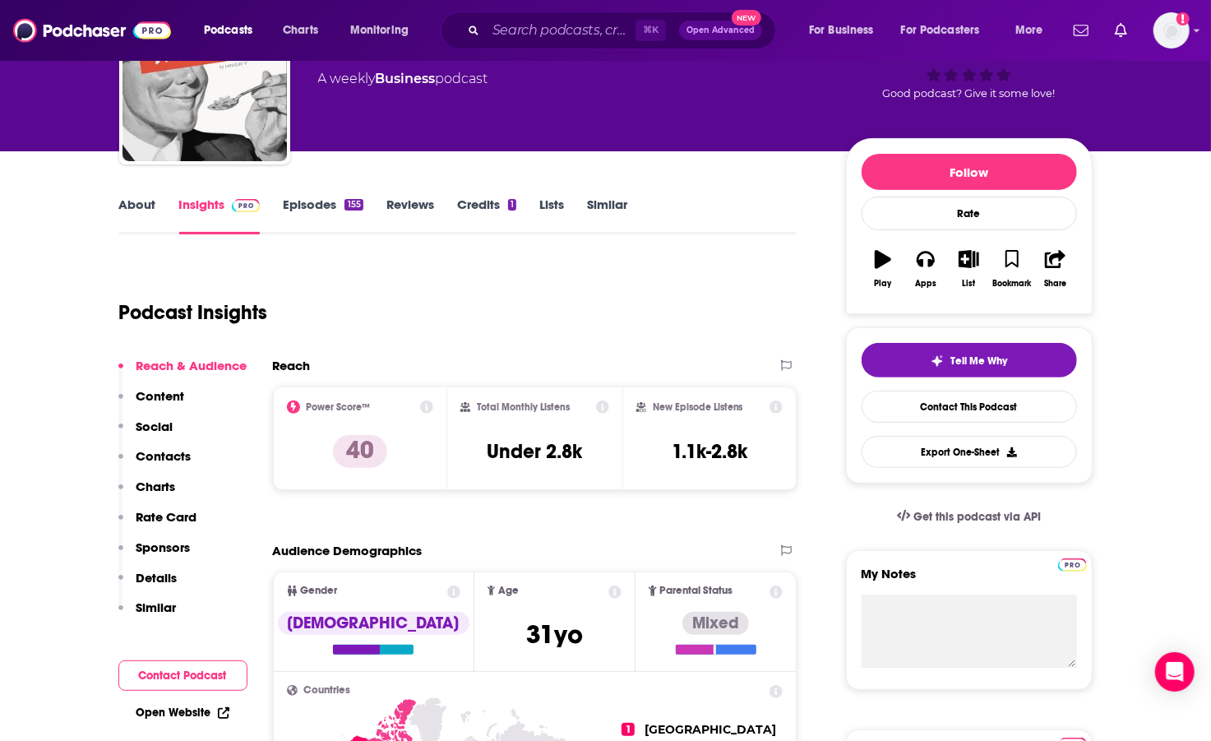
scroll to position [257, 0]
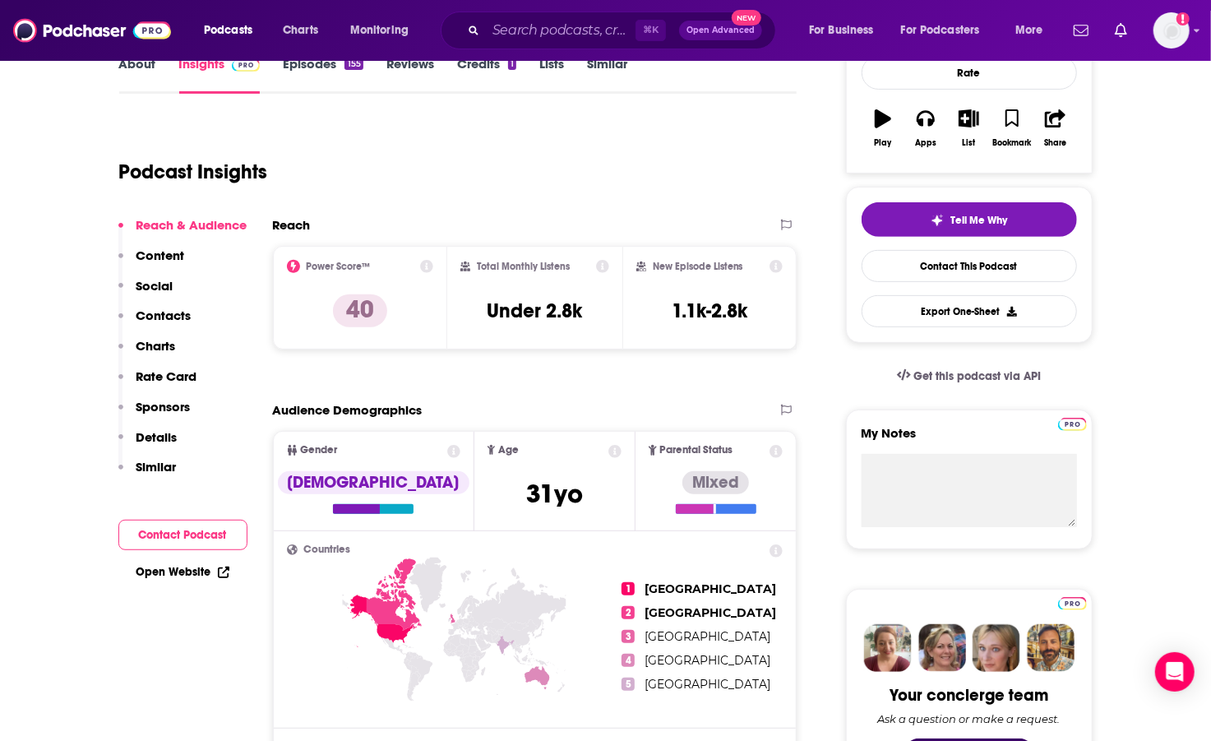
click at [433, 267] on icon at bounding box center [426, 266] width 13 height 13
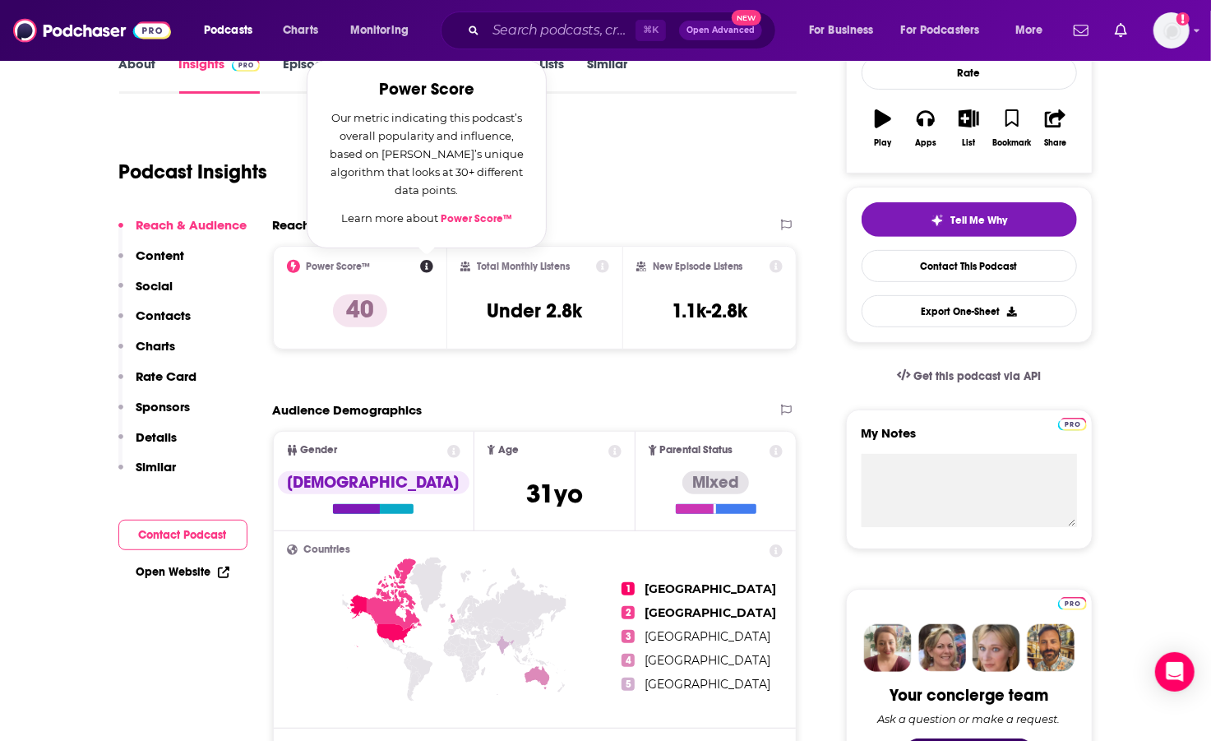
click at [464, 225] on link "Power Score™" at bounding box center [477, 218] width 72 height 13
